Goal: Task Accomplishment & Management: Manage account settings

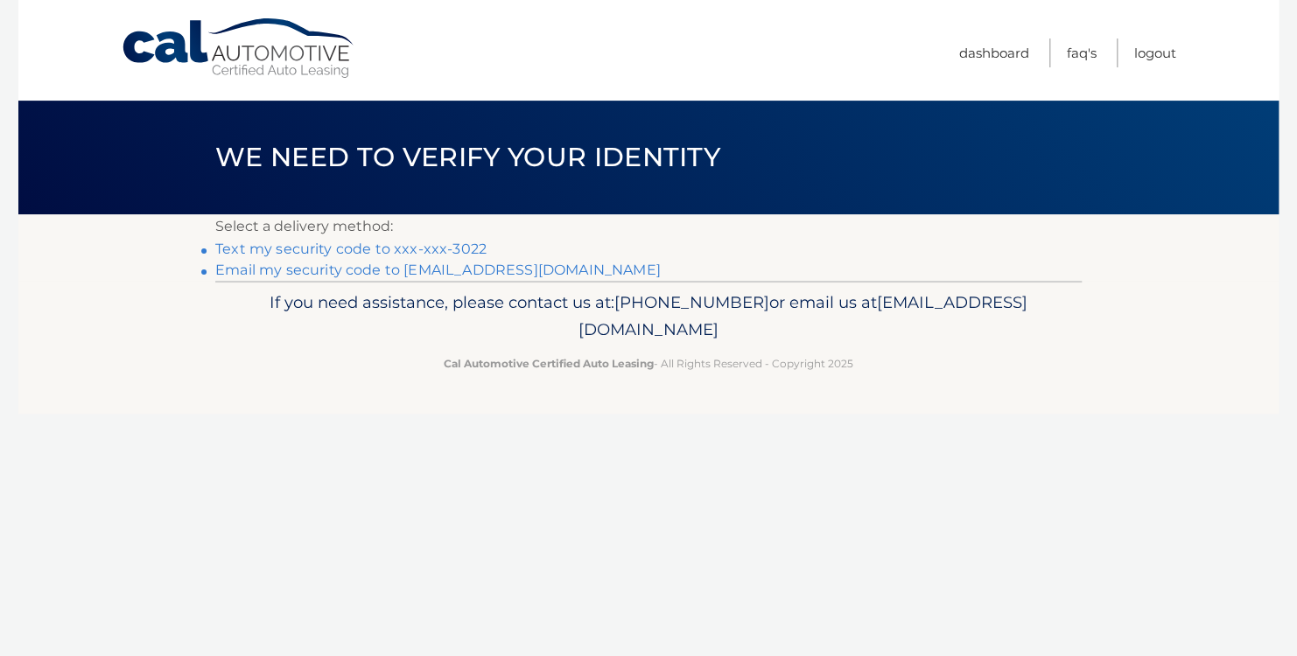
click at [316, 248] on link "Text my security code to xxx-xxx-3022" at bounding box center [350, 249] width 271 height 17
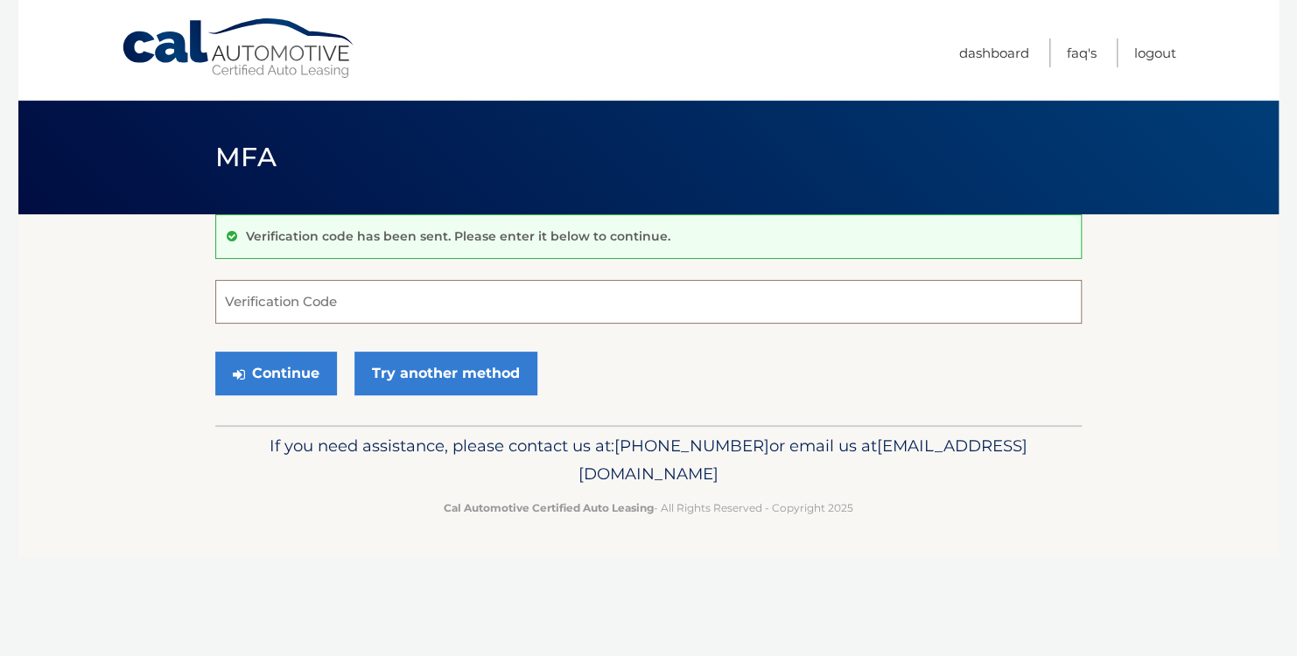
click at [439, 305] on input "Verification Code" at bounding box center [648, 302] width 866 height 44
type input "064633"
click at [287, 369] on button "Continue" at bounding box center [276, 374] width 122 height 44
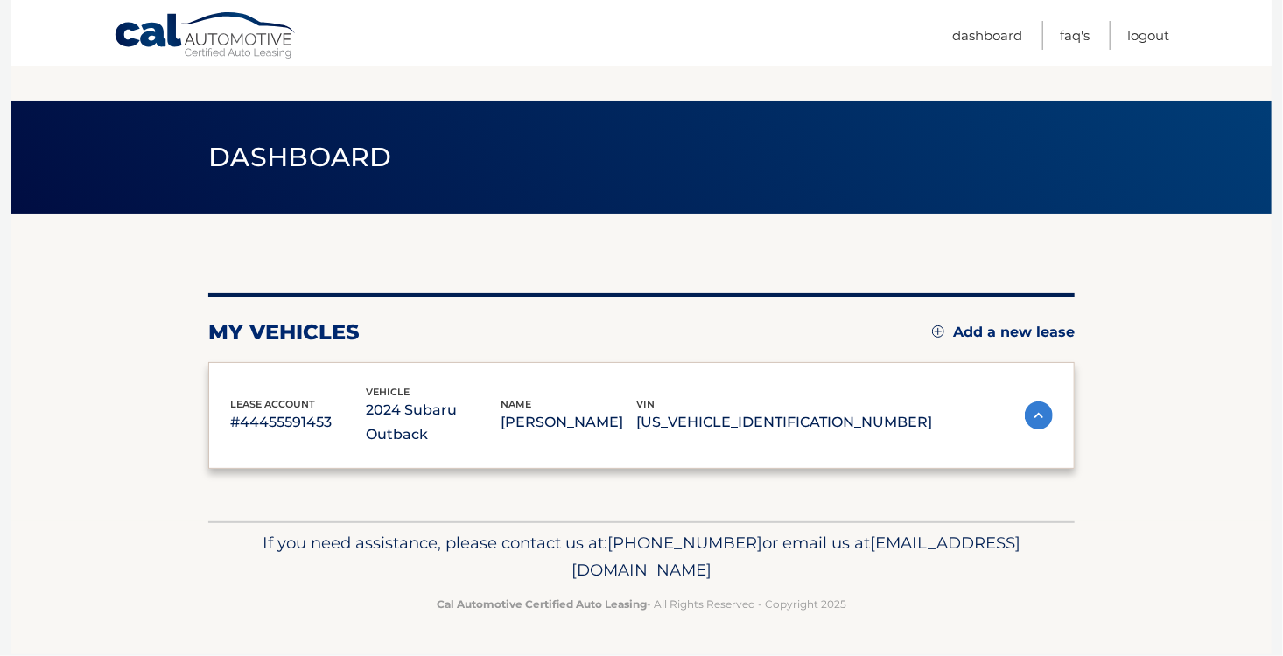
scroll to position [259, 0]
click at [0, 0] on button "×" at bounding box center [0, 0] width 0 height 0
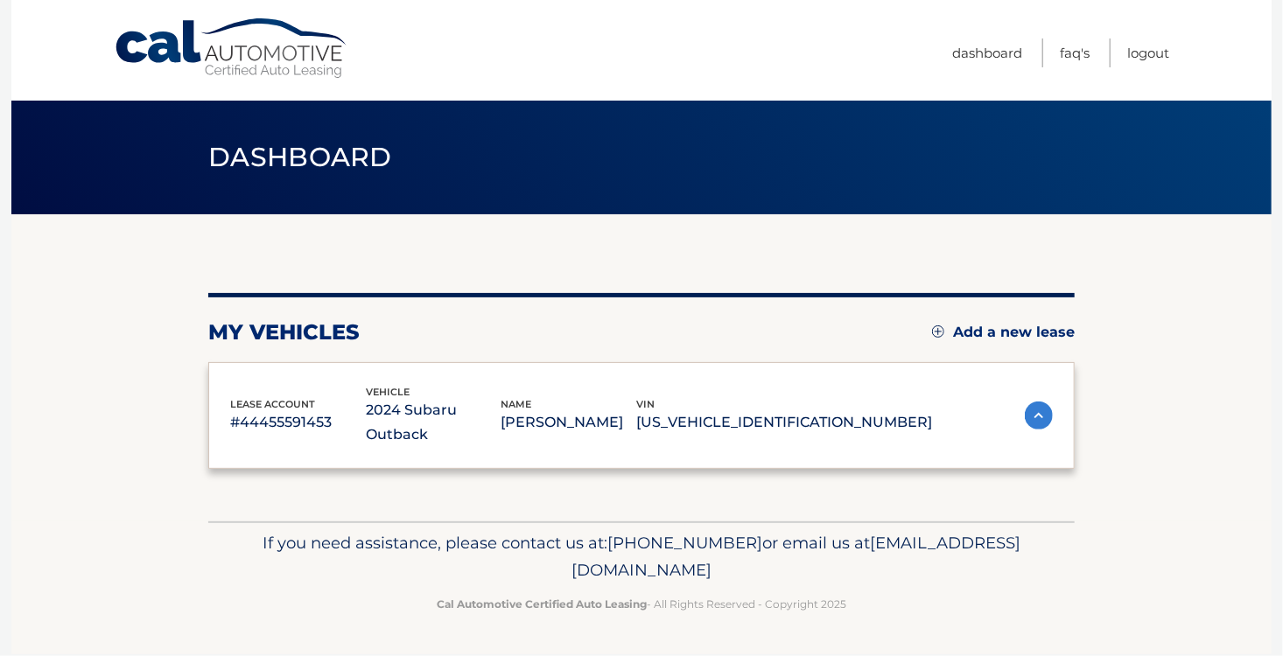
click at [0, 0] on span "Menu" at bounding box center [0, 0] width 0 height 0
click at [1025, 430] on img at bounding box center [1039, 416] width 28 height 28
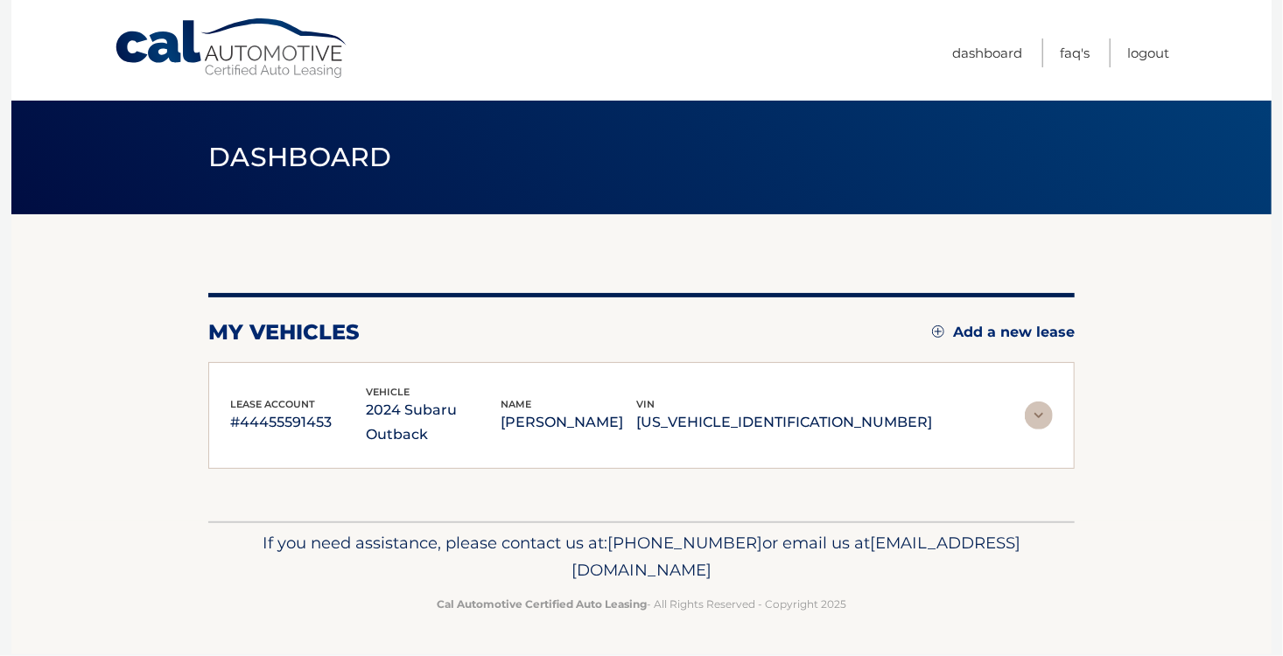
click at [501, 398] on p "2024 Subaru Outback" at bounding box center [434, 422] width 136 height 49
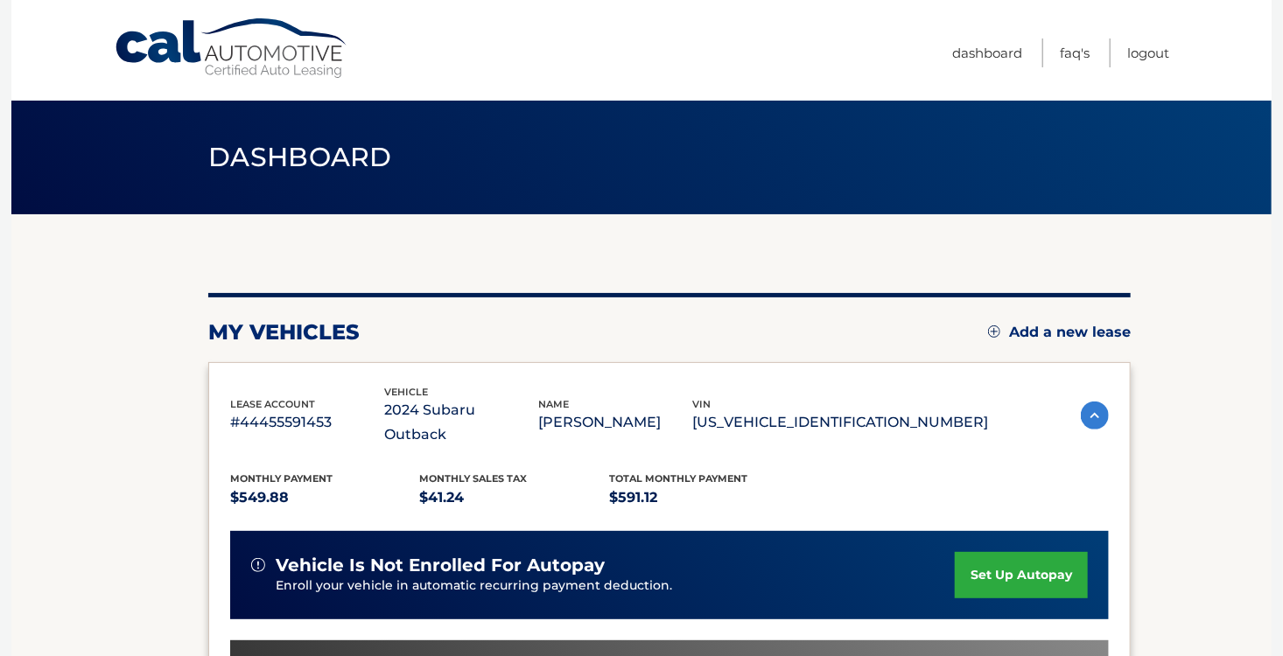
click at [384, 396] on div "lease account #44455591453" at bounding box center [307, 415] width 154 height 39
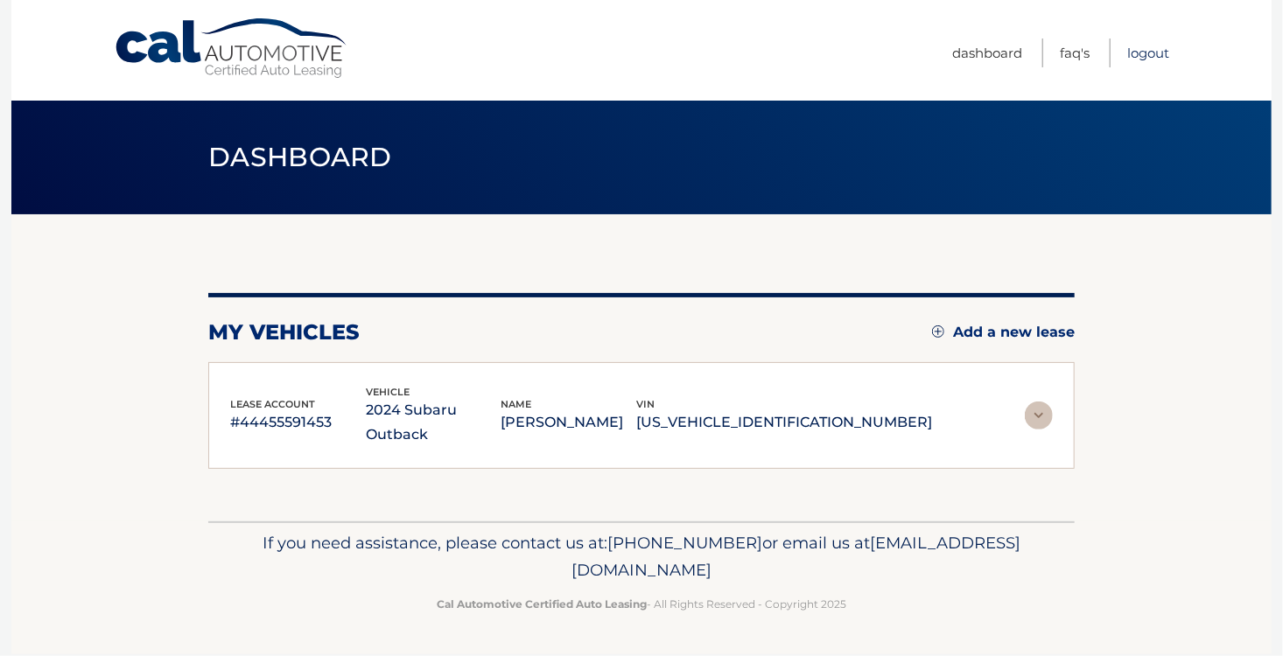
click at [1127, 67] on link "Logout" at bounding box center [1148, 53] width 42 height 29
